Goal: Check status: Check status

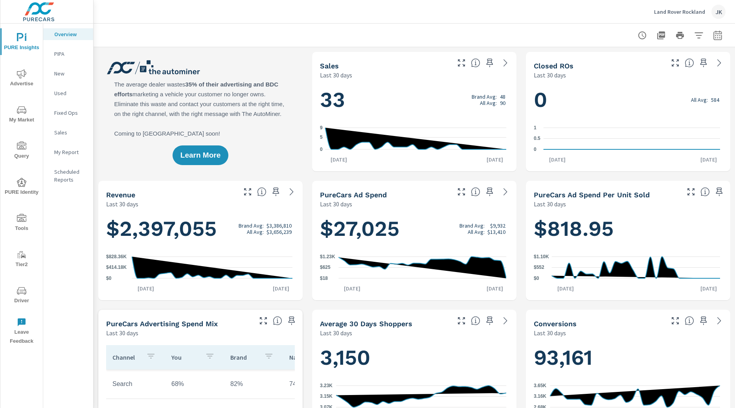
drag, startPoint x: 38, startPoint y: 225, endPoint x: 31, endPoint y: 257, distance: 32.8
click at [31, 257] on div "PURE Insights Advertise My Market Query PURE Identity Tools Tier2 Driver Leave …" at bounding box center [21, 186] width 42 height 325
click at [78, 295] on div "Overview PIPA New Used Fixed Ops Sales My Report Scheduled Reports" at bounding box center [68, 216] width 50 height 384
click at [21, 77] on icon "nav menu" at bounding box center [21, 73] width 9 height 9
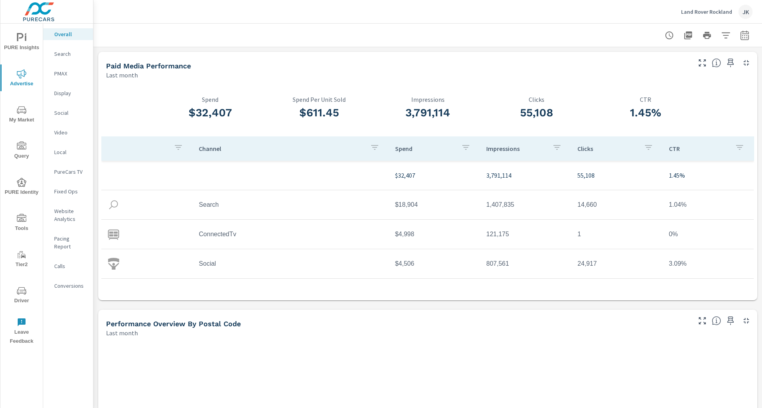
click at [578, 35] on div at bounding box center [428, 35] width 650 height 23
click at [734, 37] on icon "button" at bounding box center [744, 36] width 5 height 3
click at [676, 71] on select "Custom [DATE] Last week Last 7 days Last 14 days Last 30 days Last 45 days Last…" at bounding box center [675, 68] width 79 height 16
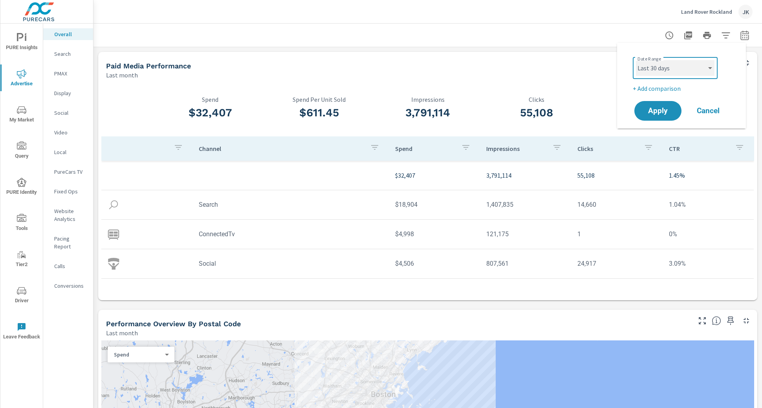
click at [636, 60] on select "Custom [DATE] Last week Last 7 days Last 14 days Last 30 days Last 45 days Last…" at bounding box center [675, 68] width 79 height 16
select select "Last 30 days"
click at [650, 88] on p "+ Add comparison" at bounding box center [683, 88] width 101 height 9
select select "Previous period"
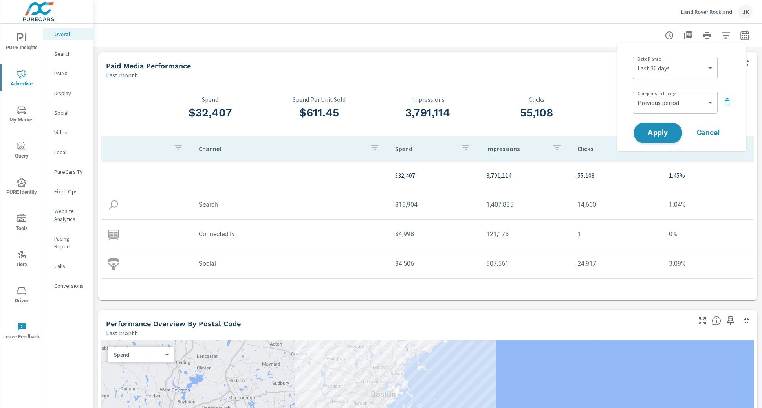
click at [650, 131] on span "Apply" at bounding box center [658, 132] width 32 height 7
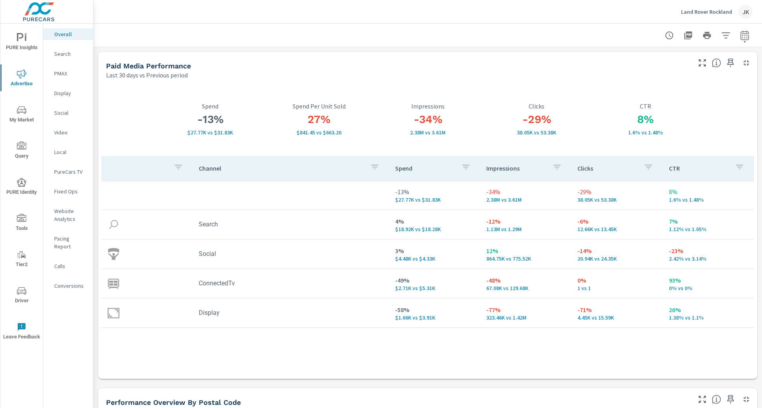
click at [734, 44] on div at bounding box center [428, 35] width 650 height 23
click at [734, 40] on button "button" at bounding box center [745, 36] width 16 height 16
select select "Last 30 days"
select select "Previous period"
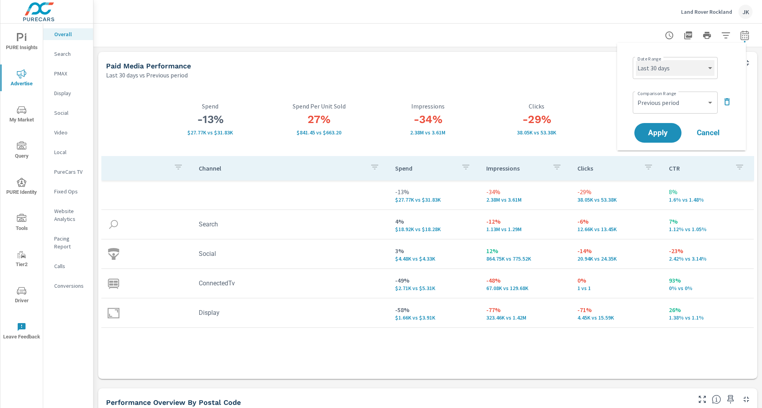
click at [689, 65] on select "Custom [DATE] Last week Last 7 days Last 14 days Last 30 days Last 45 days Last…" at bounding box center [675, 68] width 79 height 16
click at [636, 60] on select "Custom [DATE] Last week Last 7 days Last 14 days Last 30 days Last 45 days Last…" at bounding box center [675, 68] width 79 height 16
select select "Month to date"
click at [667, 141] on button "Apply" at bounding box center [658, 133] width 49 height 20
